Goal: Information Seeking & Learning: Learn about a topic

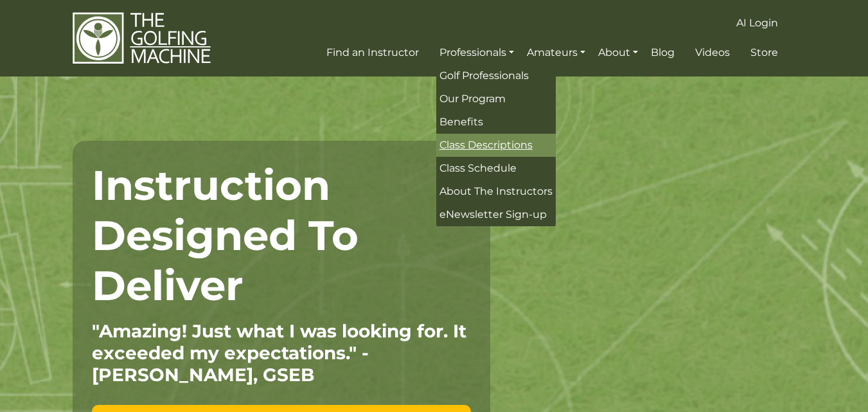
click at [484, 145] on span "Class Descriptions" at bounding box center [486, 145] width 93 height 12
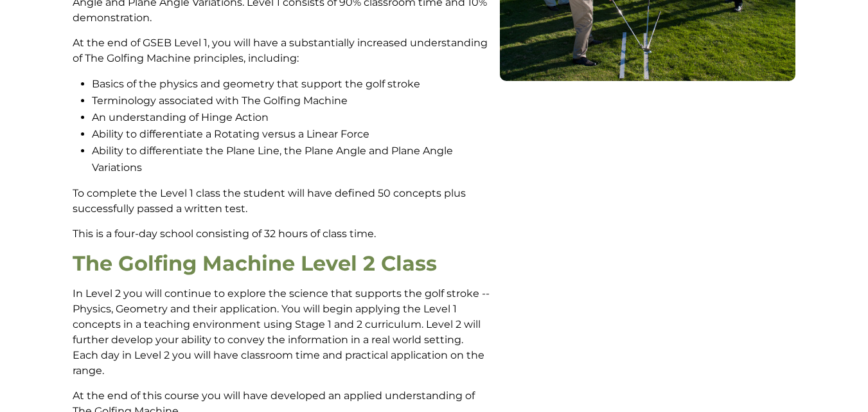
scroll to position [300, 0]
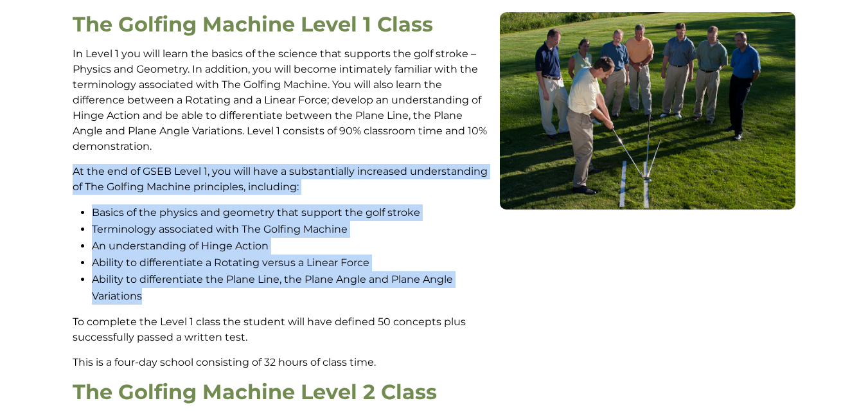
drag, startPoint x: 73, startPoint y: 170, endPoint x: 298, endPoint y: 295, distance: 257.2
copy div "At the end of GSEB Level 1, you will have a substantially increased understandi…"
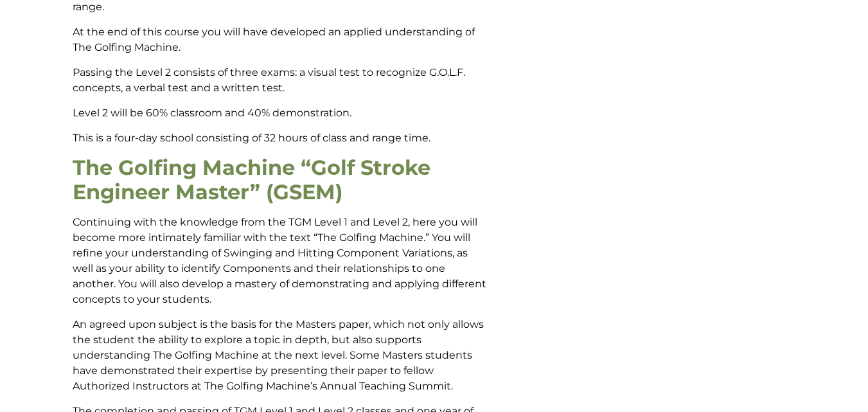
scroll to position [622, 0]
